Goal: Information Seeking & Learning: Find specific page/section

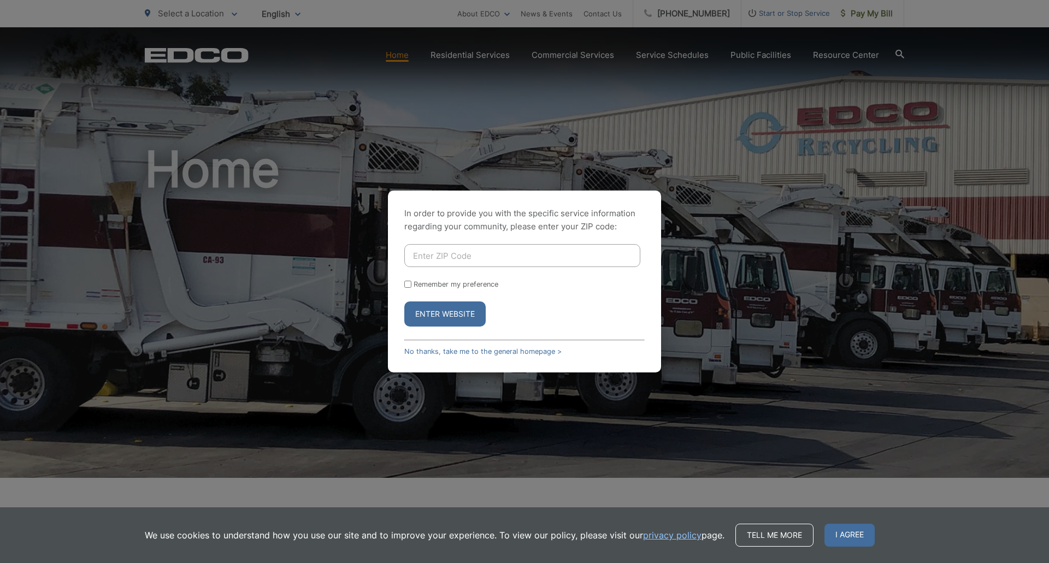
click at [457, 261] on input "Enter ZIP Code" at bounding box center [522, 255] width 236 height 23
type input "92139"
click at [404, 302] on button "Enter Website" at bounding box center [444, 314] width 81 height 25
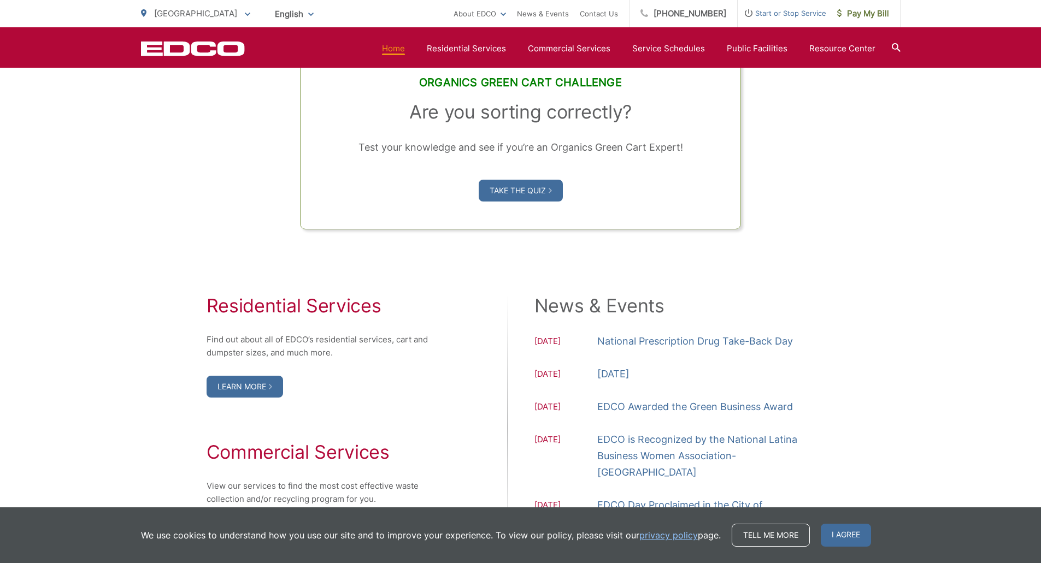
scroll to position [492, 0]
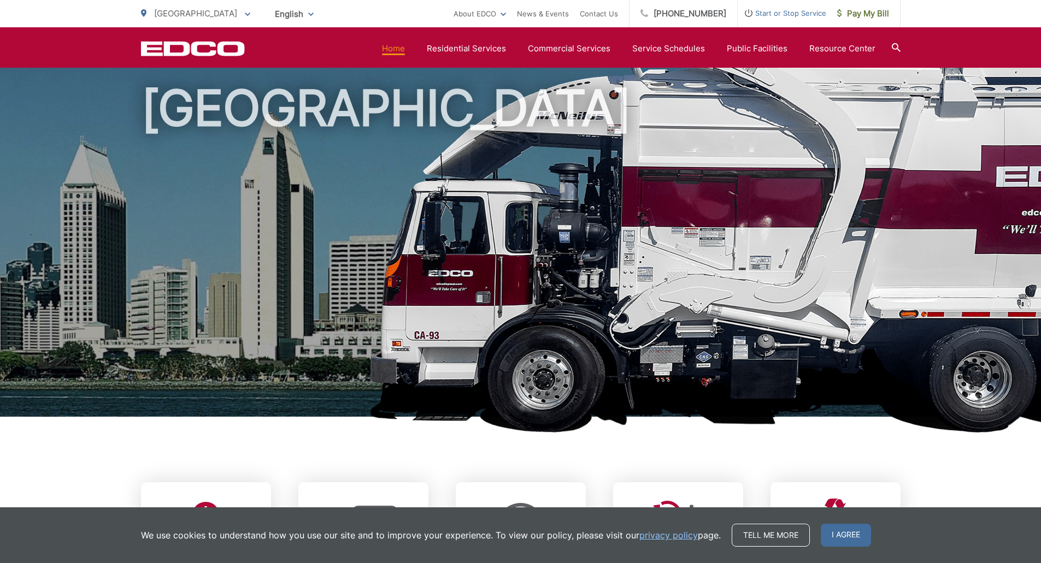
scroll to position [0, 0]
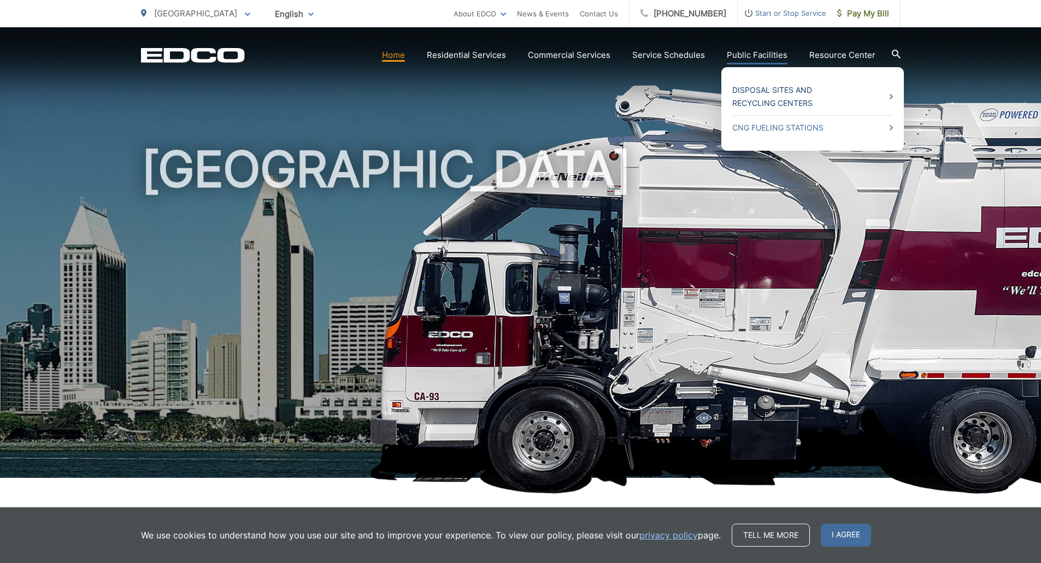
click at [888, 93] on link "Disposal Sites and Recycling Centers" at bounding box center [812, 97] width 161 height 26
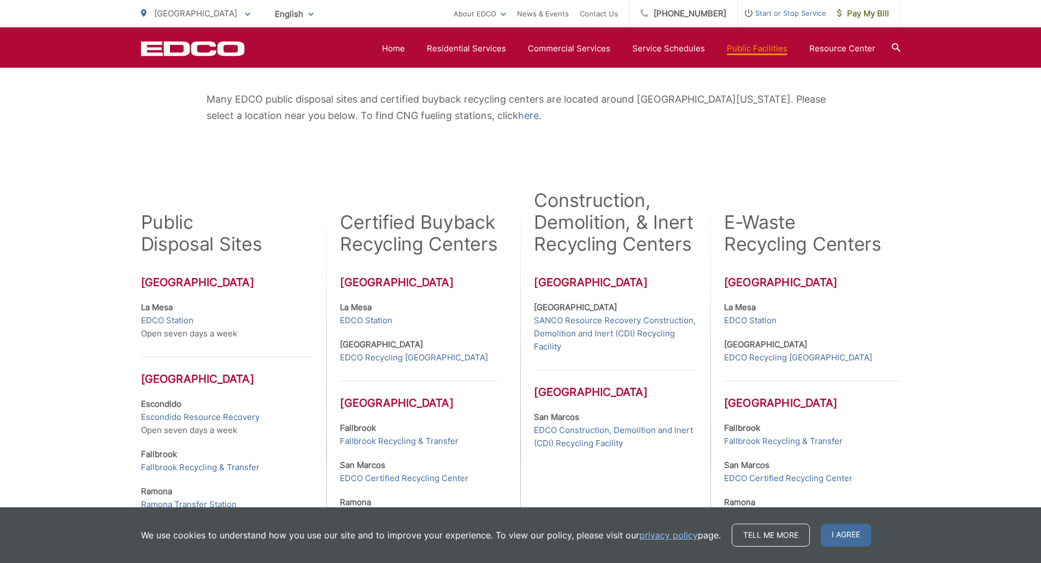
scroll to position [192, 0]
click at [175, 323] on link "EDCO Station" at bounding box center [167, 321] width 52 height 13
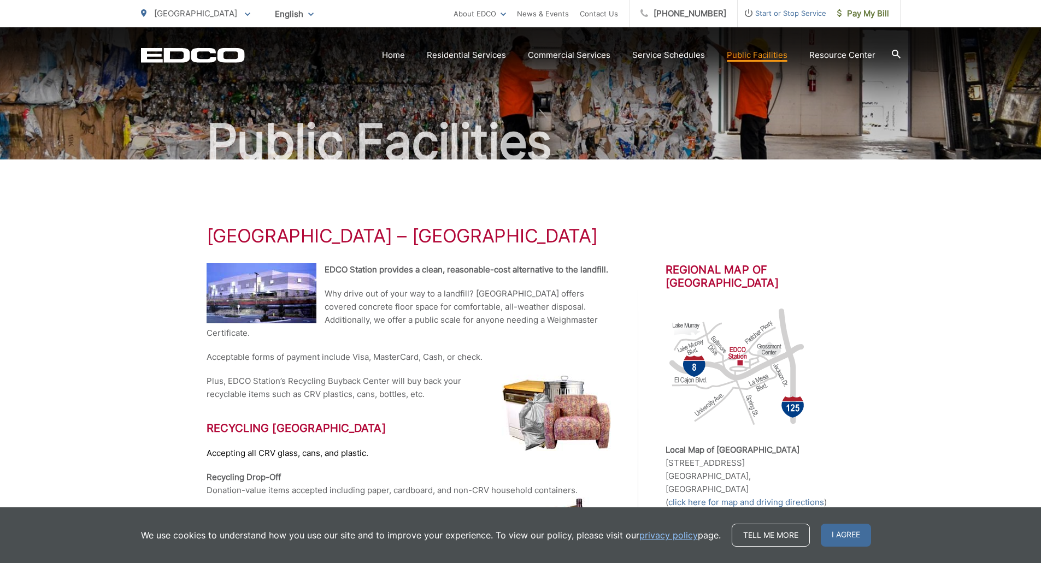
scroll to position [53, 0]
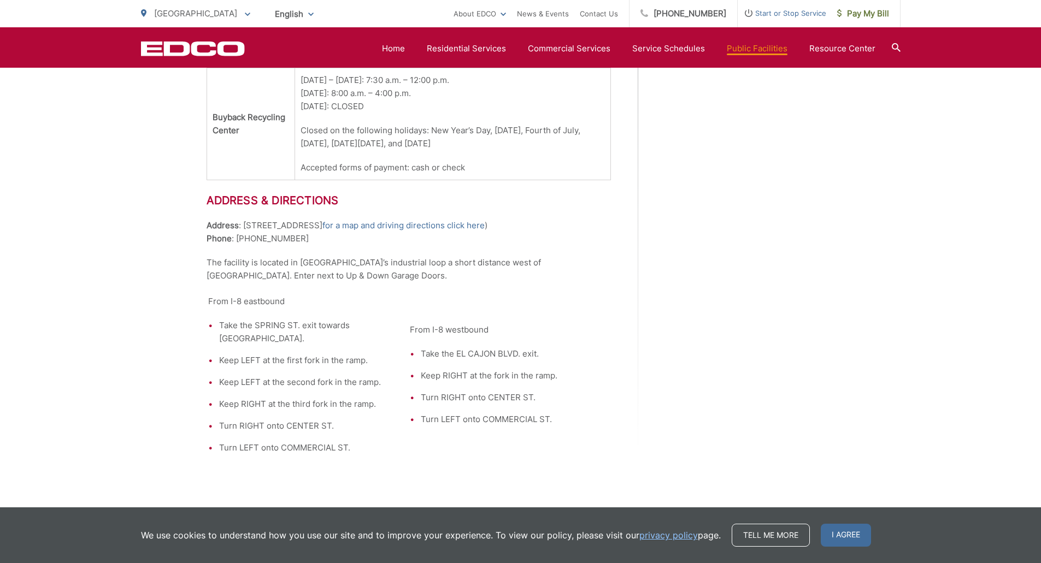
scroll to position [0, 0]
